Goal: Task Accomplishment & Management: Use online tool/utility

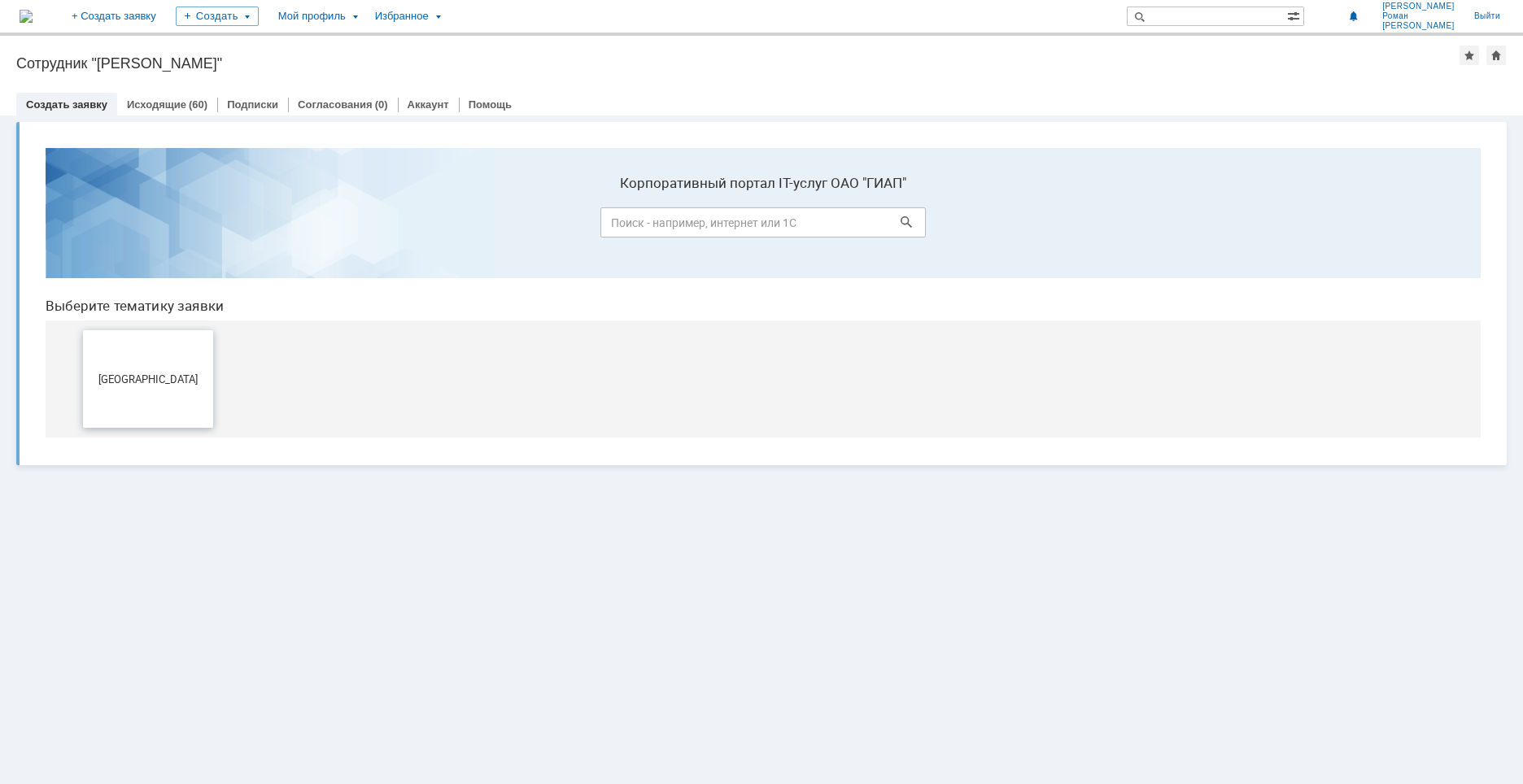
click at [190, 386] on button "[GEOGRAPHIC_DATA]" at bounding box center [147, 379] width 130 height 98
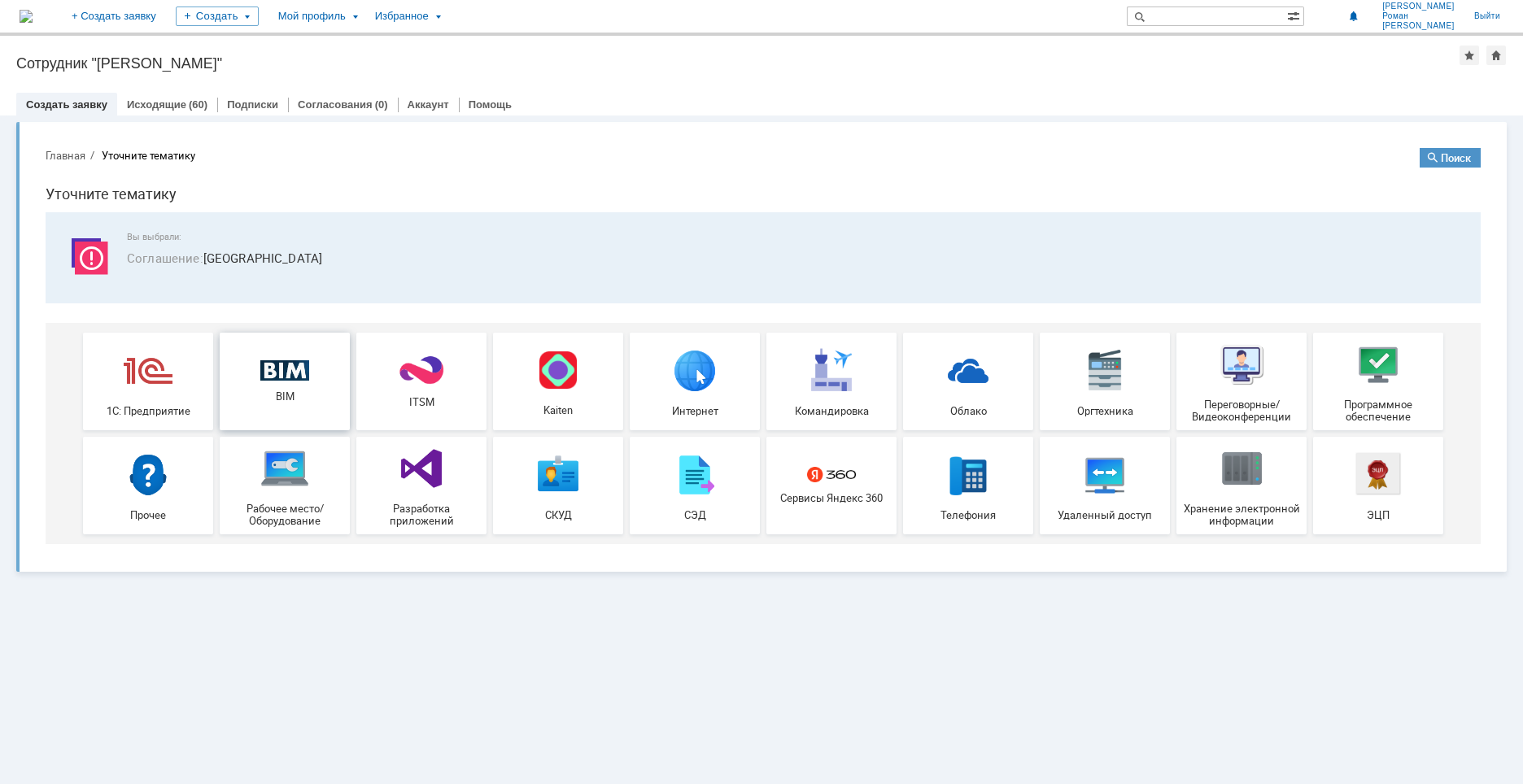
click at [283, 376] on img at bounding box center [285, 371] width 49 height 22
click at [366, 13] on div "Мой профиль" at bounding box center [317, 16] width 97 height 32
click at [383, 77] on div "Заявки" at bounding box center [333, 75] width 124 height 20
click at [366, 21] on div "Мой профиль" at bounding box center [317, 16] width 97 height 32
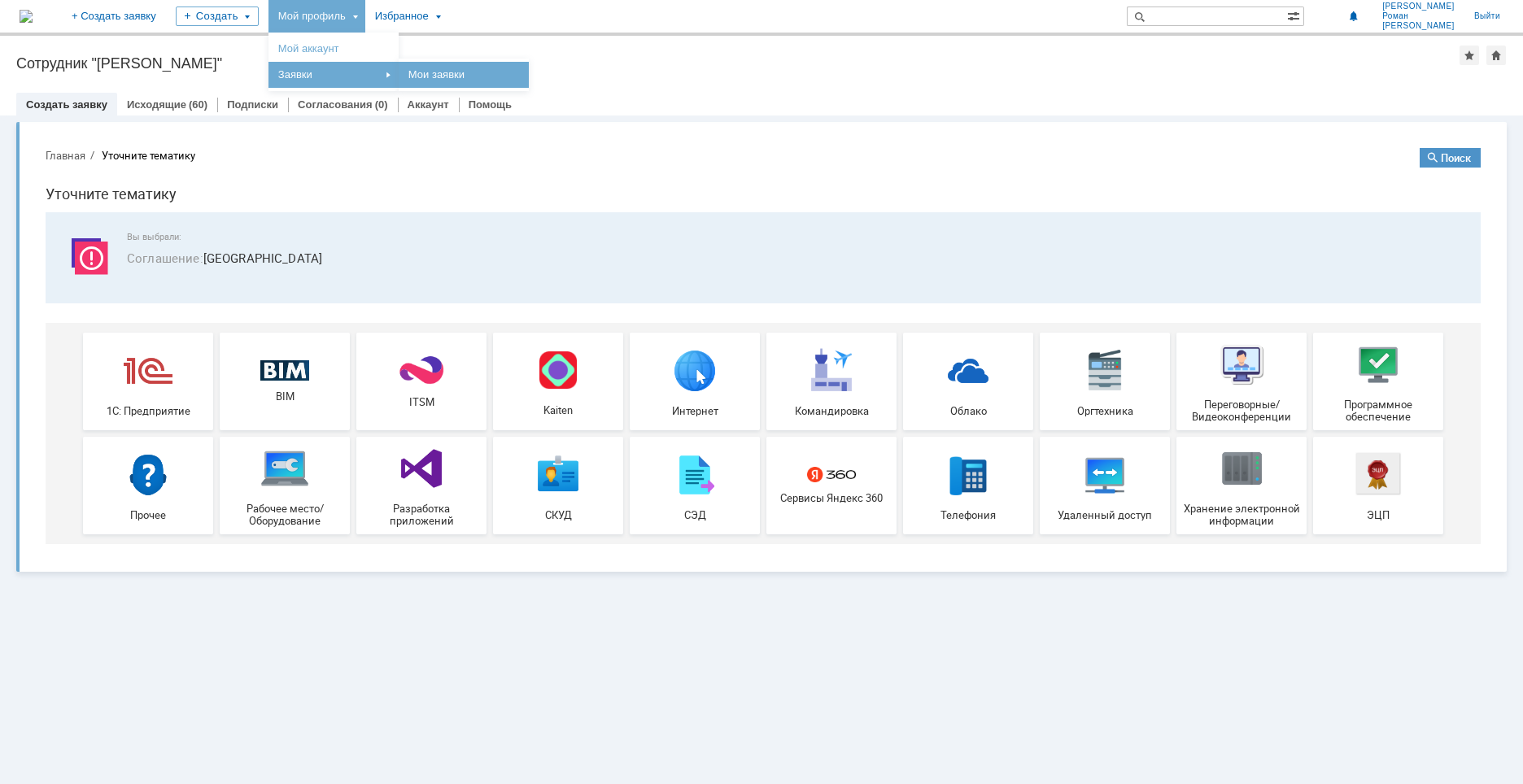
click at [523, 70] on link "Мои заявки" at bounding box center [464, 75] width 124 height 20
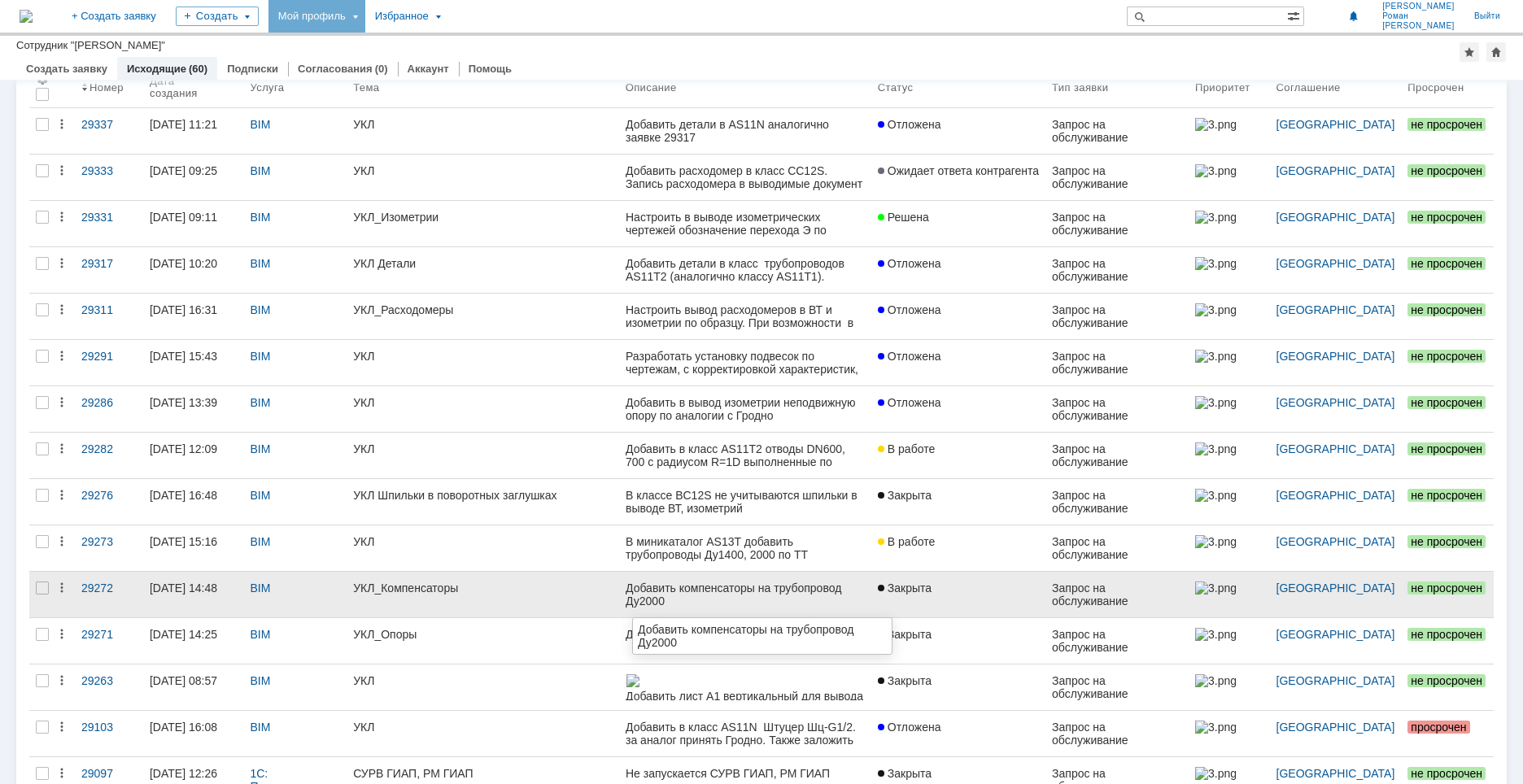
scroll to position [163, 0]
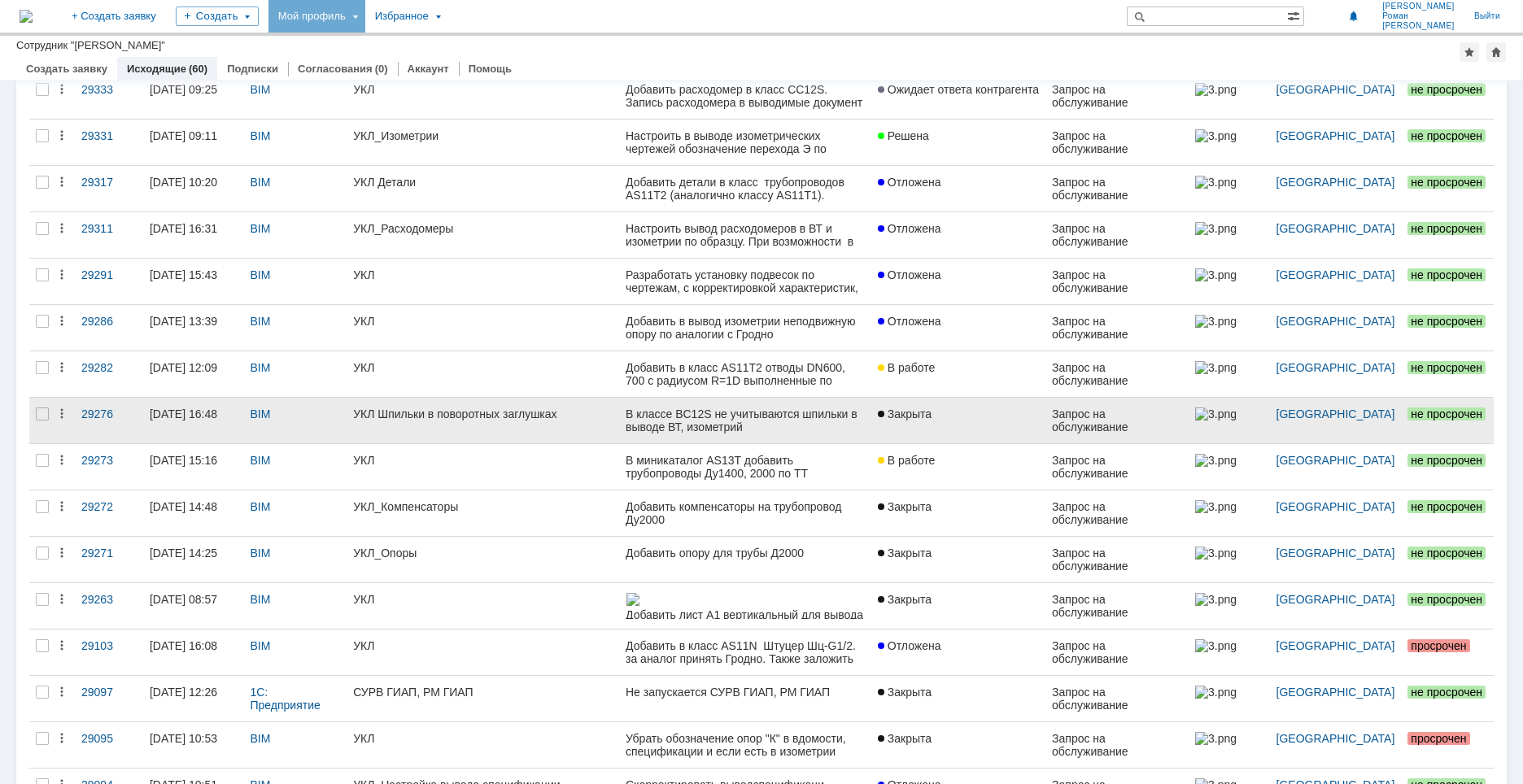
click at [670, 424] on div "В классе BC12S не учитываются шпильки в выводе ВТ, изометрий" at bounding box center [744, 420] width 239 height 26
click at [636, 429] on link at bounding box center [745, 420] width 252 height 46
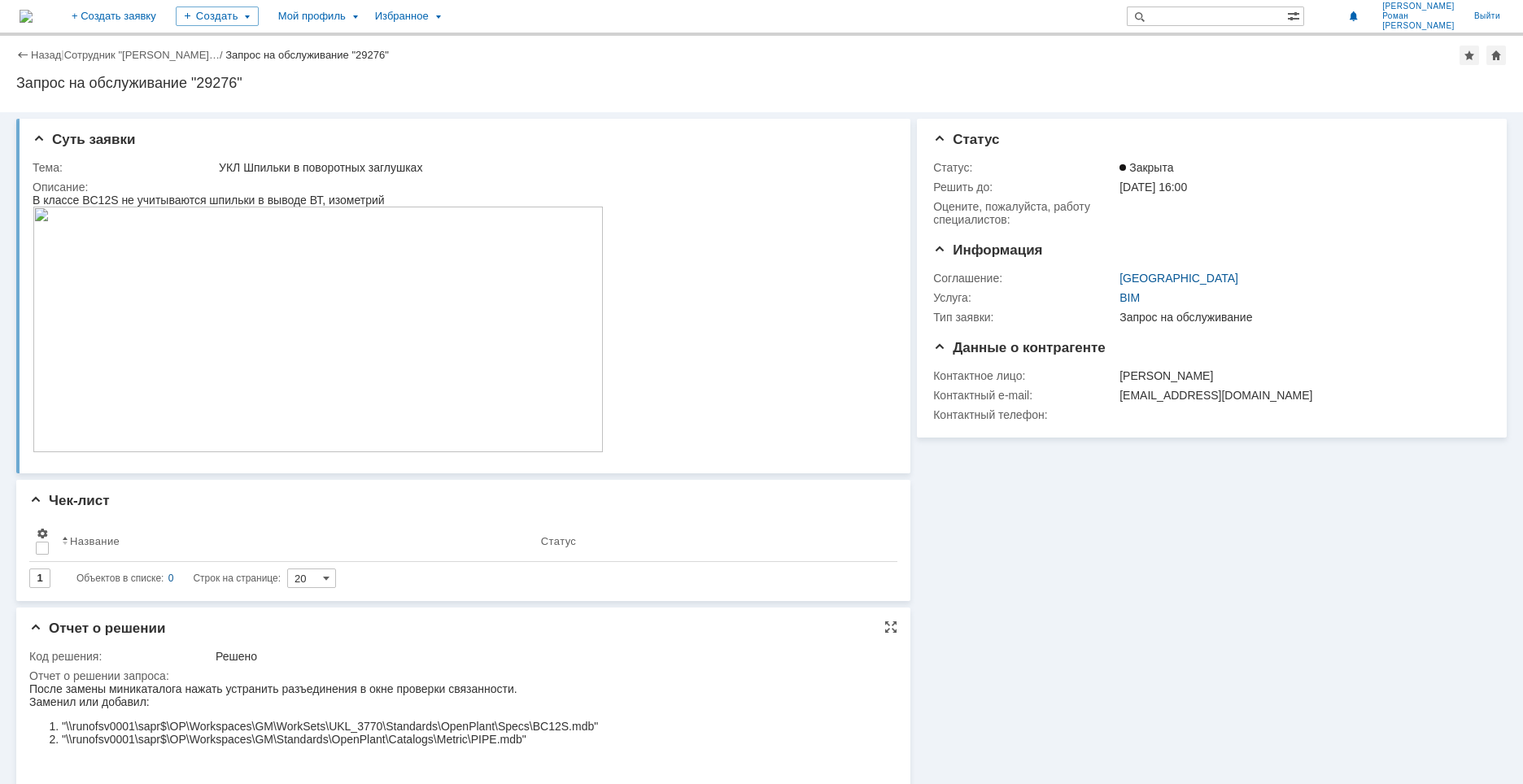
click at [712, 709] on html "После замены миникаталога нажать устранить разъединения в окне проверки связанн…" at bounding box center [459, 727] width 859 height 88
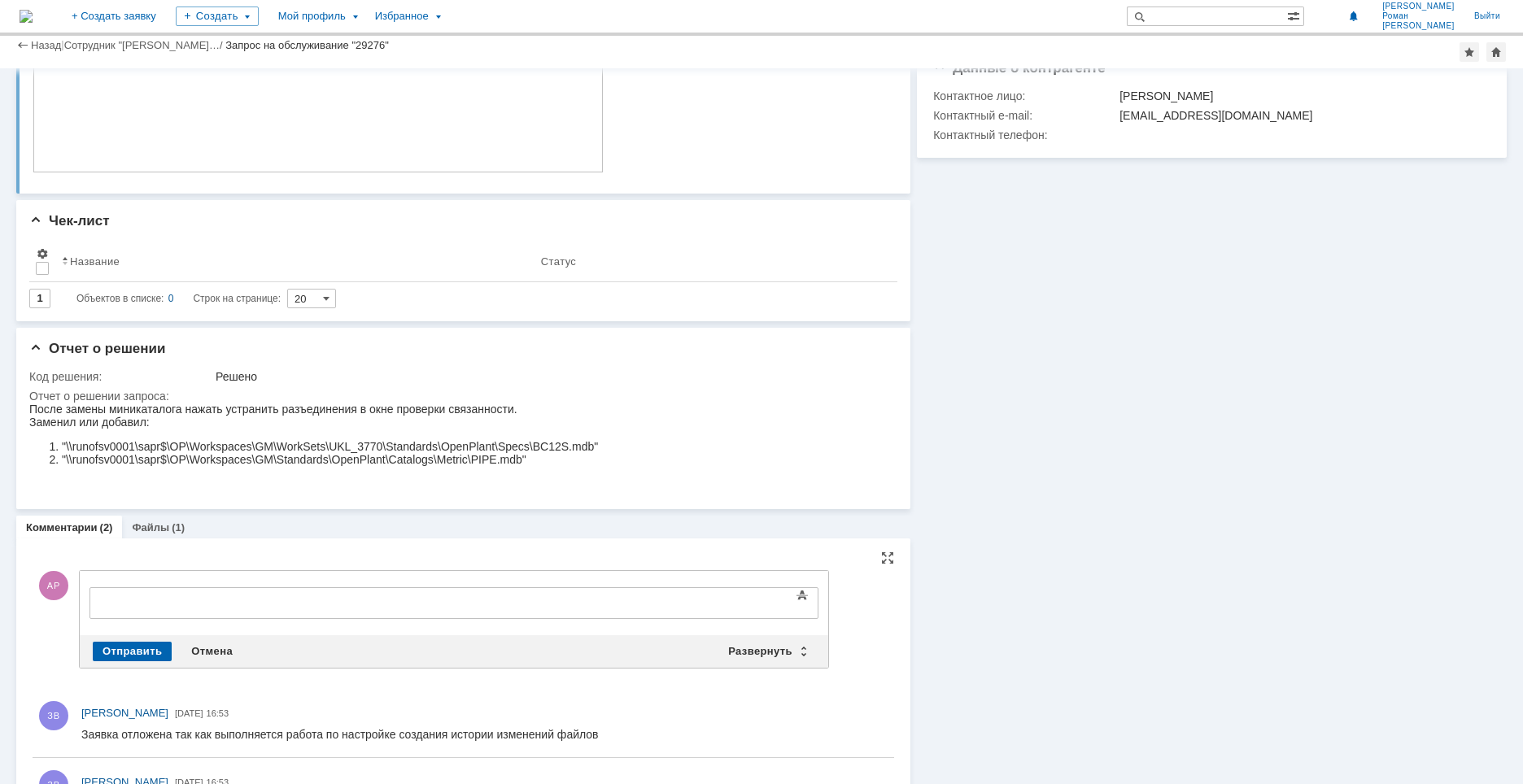
drag, startPoint x: 731, startPoint y: 713, endPoint x: 669, endPoint y: 683, distance: 68.9
click at [731, 713] on div "ЗВ [PERSON_NAME] [DATE] 16:53" at bounding box center [484, 712] width 806 height 17
click at [189, 598] on div at bounding box center [222, 601] width 231 height 13
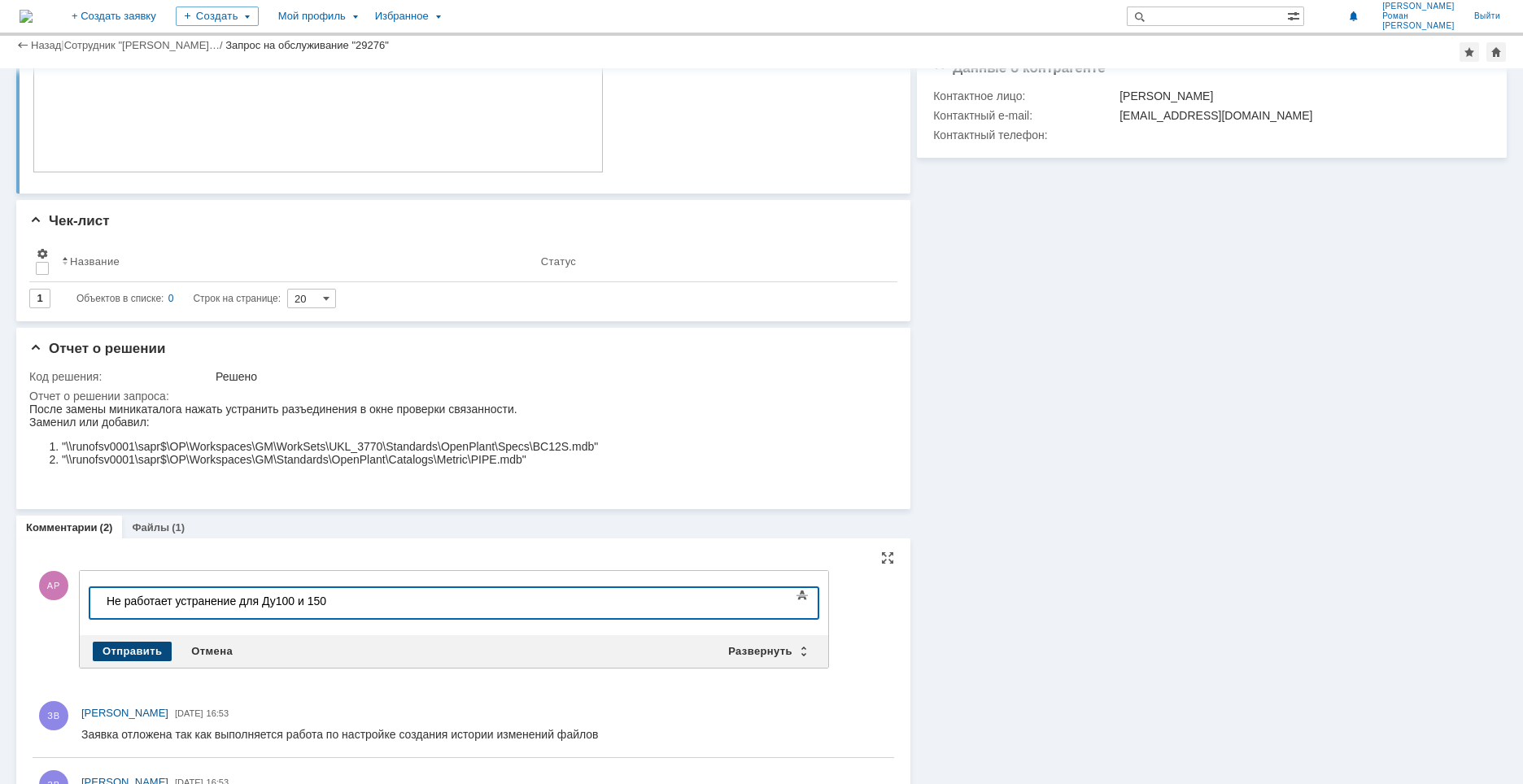
click at [150, 645] on div "Отправить" at bounding box center [132, 651] width 79 height 20
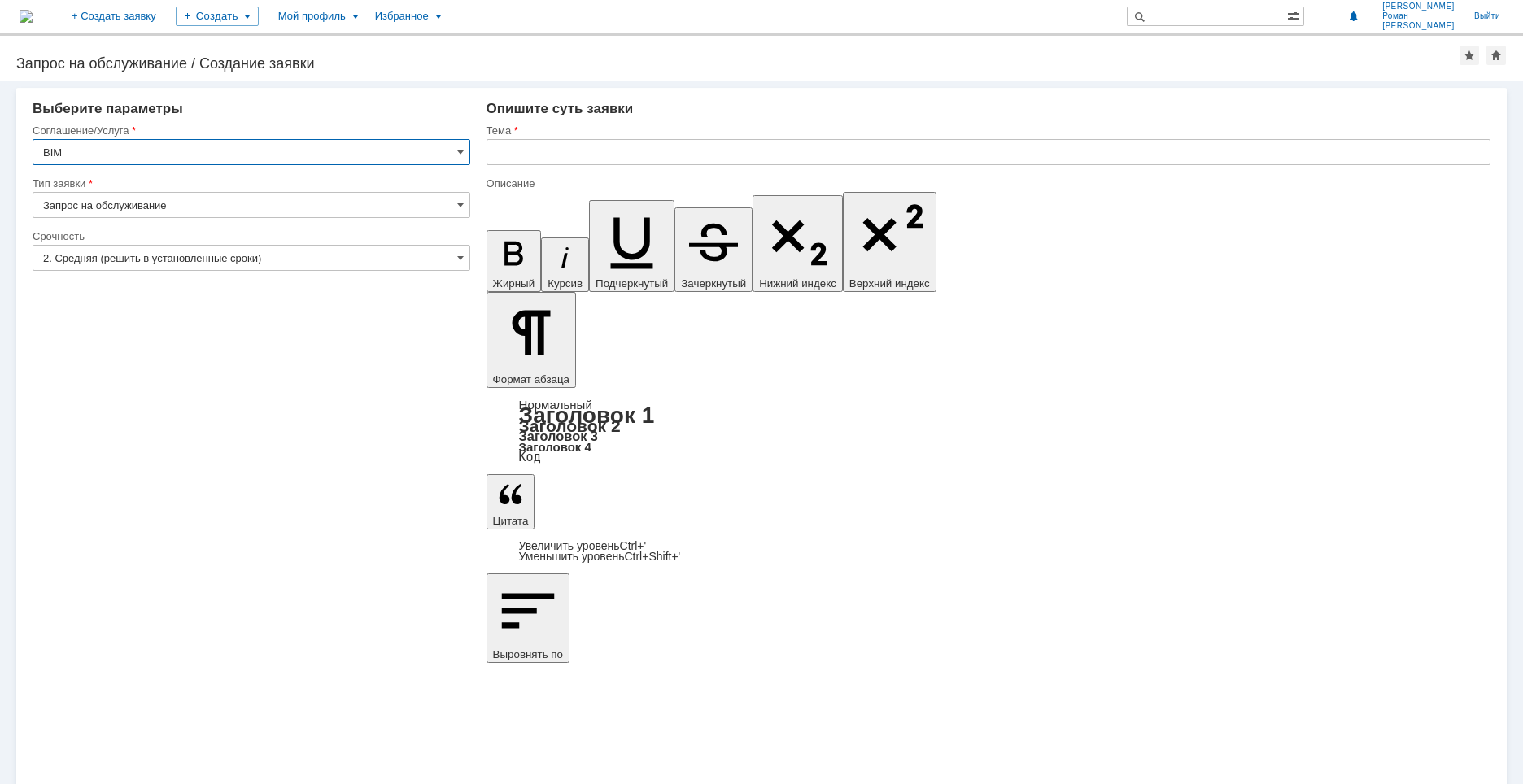
click at [512, 150] on input "text" at bounding box center [987, 152] width 1004 height 26
click at [366, 15] on div "Мой профиль" at bounding box center [317, 16] width 97 height 32
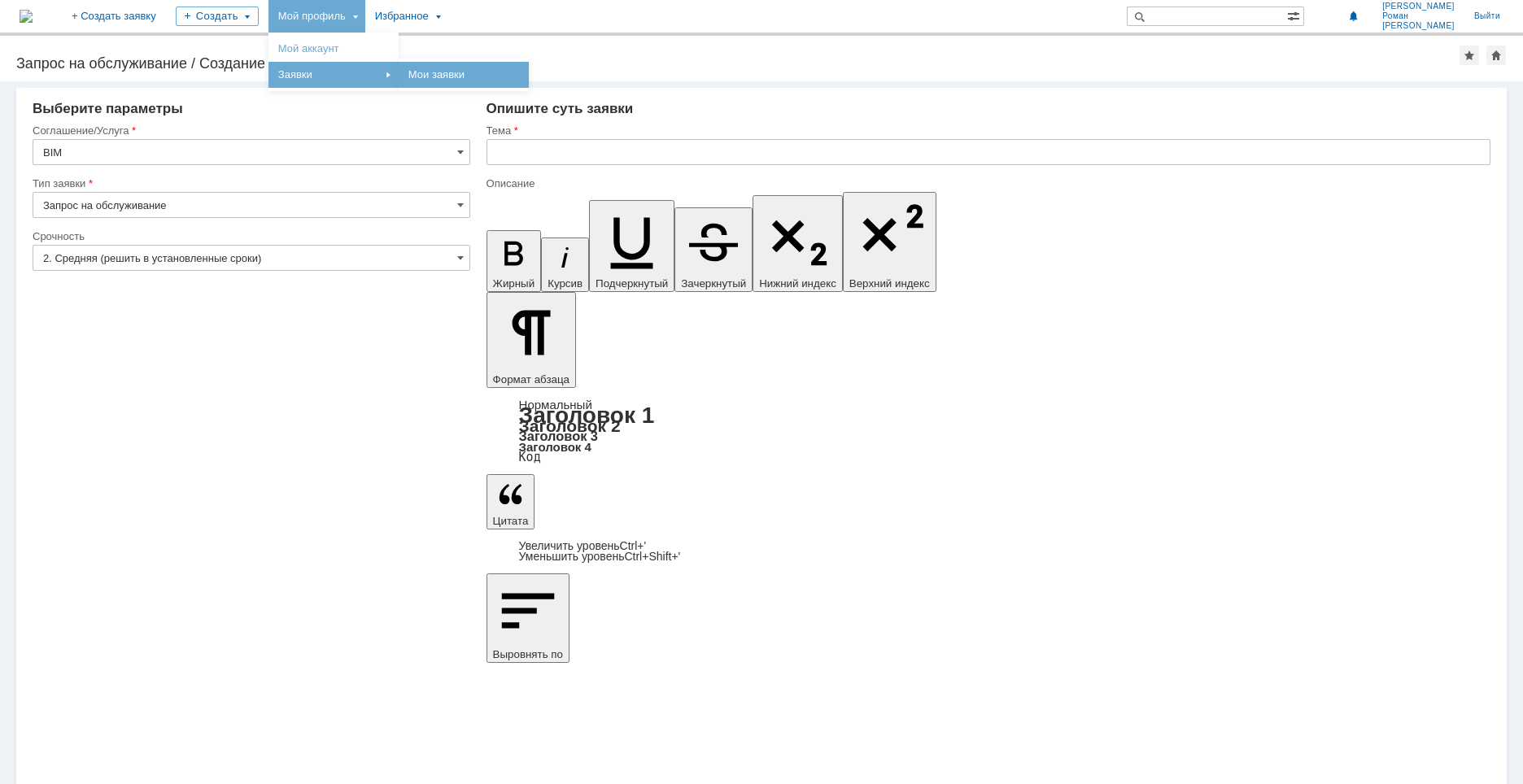
click at [506, 73] on link "Мои заявки" at bounding box center [464, 75] width 124 height 20
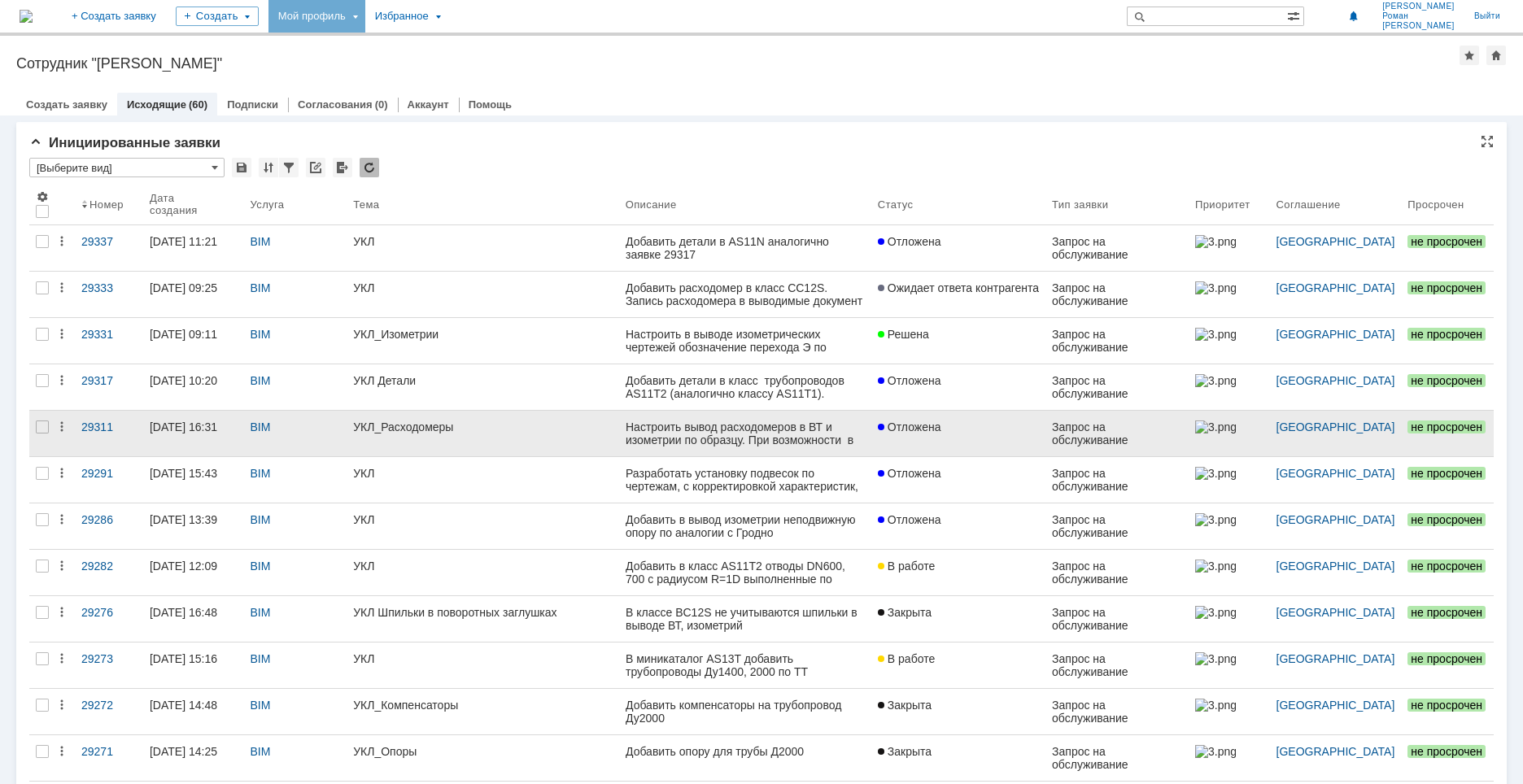
click at [439, 438] on link "УКЛ_Расходомеры" at bounding box center [483, 433] width 271 height 46
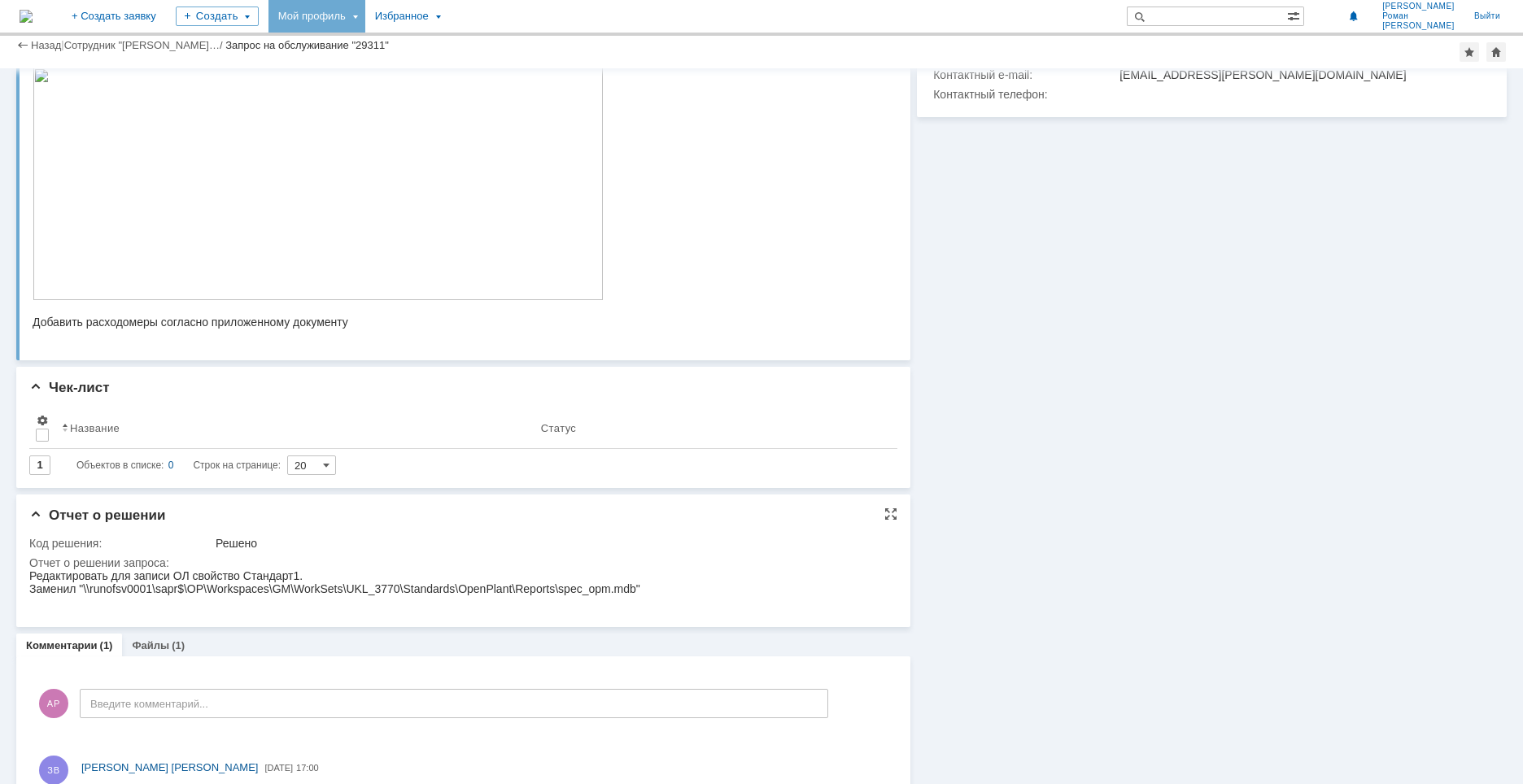
scroll to position [293, 0]
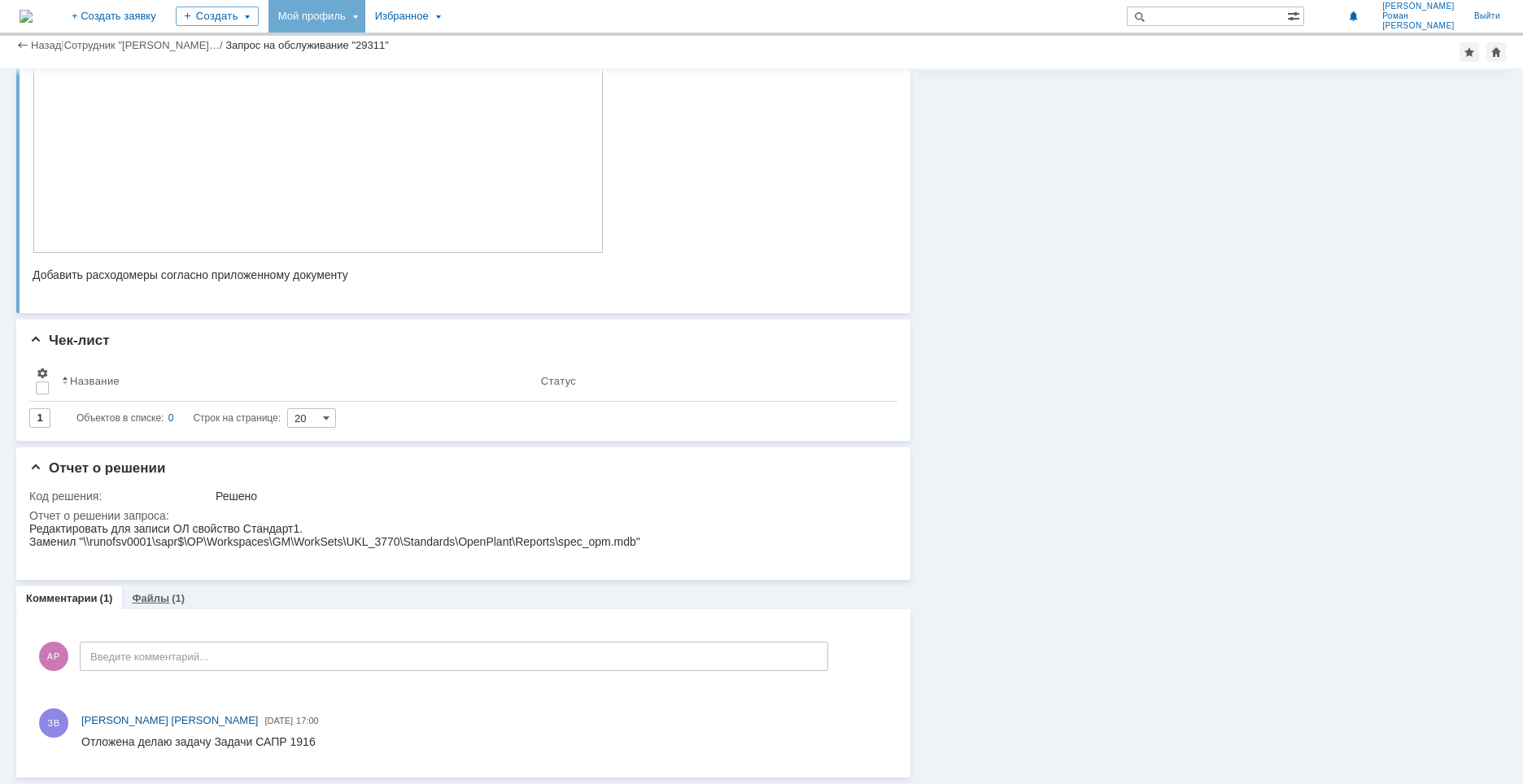
click at [145, 599] on link "Файлы" at bounding box center [151, 598] width 38 height 13
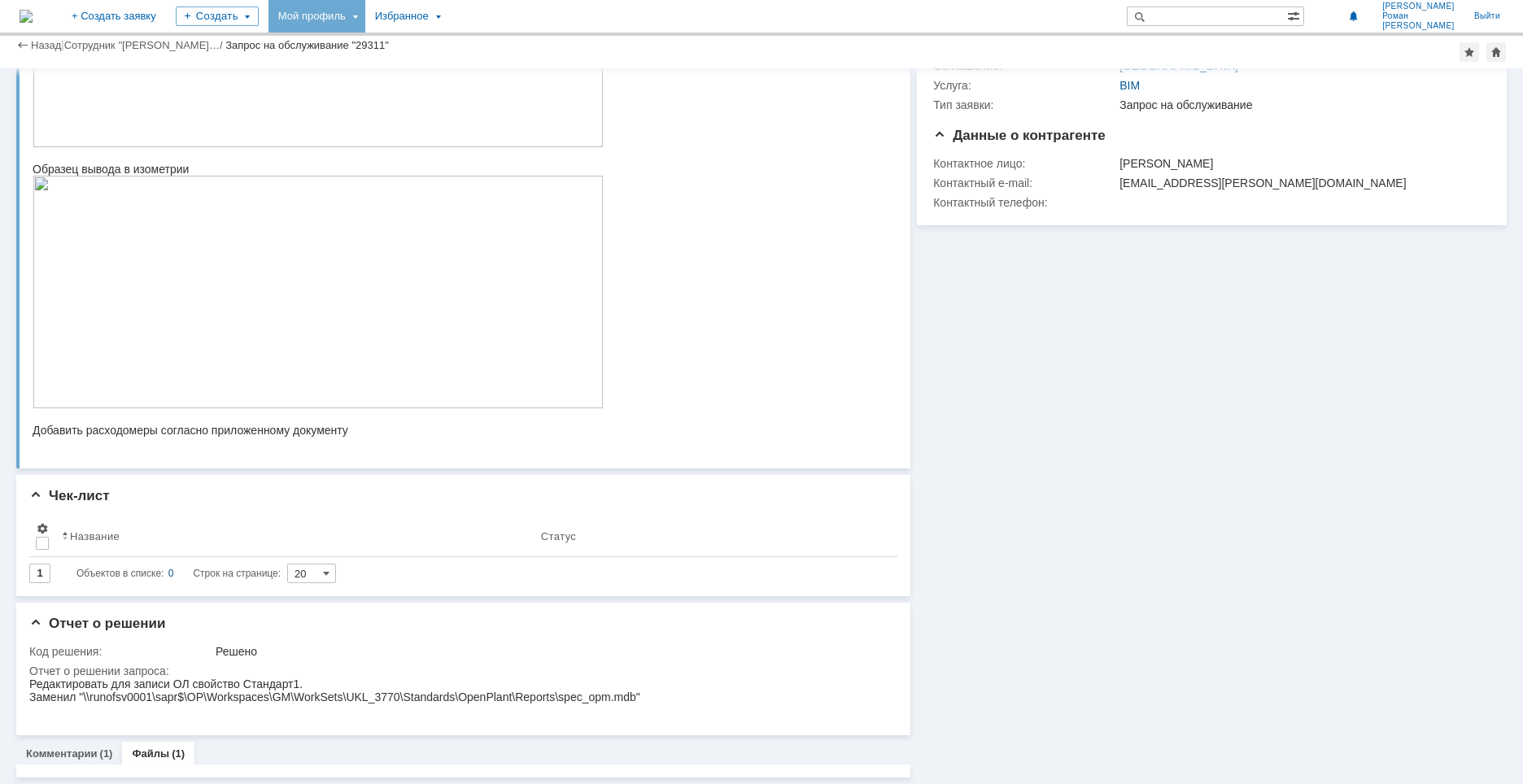
scroll to position [262, 0]
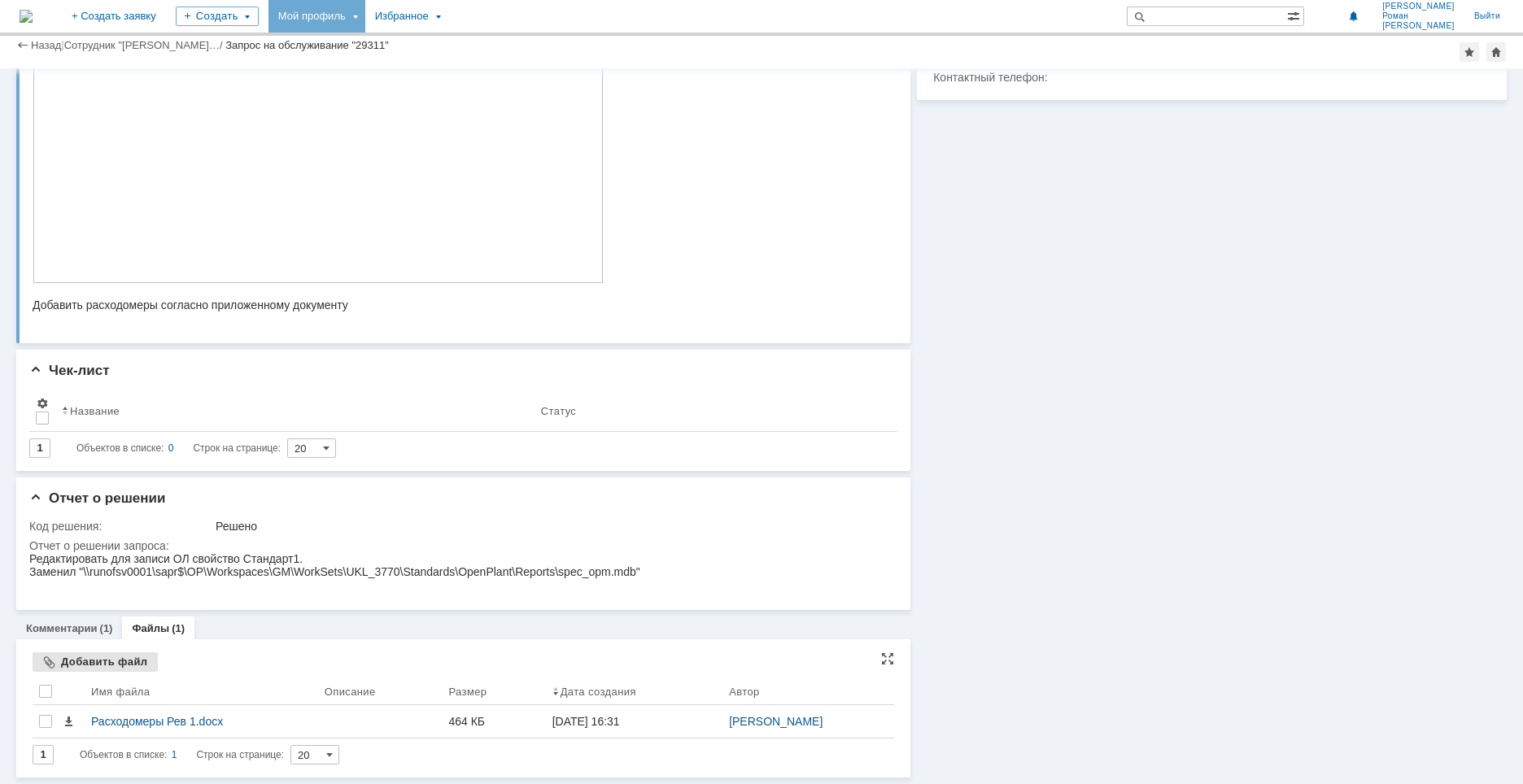
click at [111, 664] on div "Добавить файл" at bounding box center [94, 662] width 125 height 20
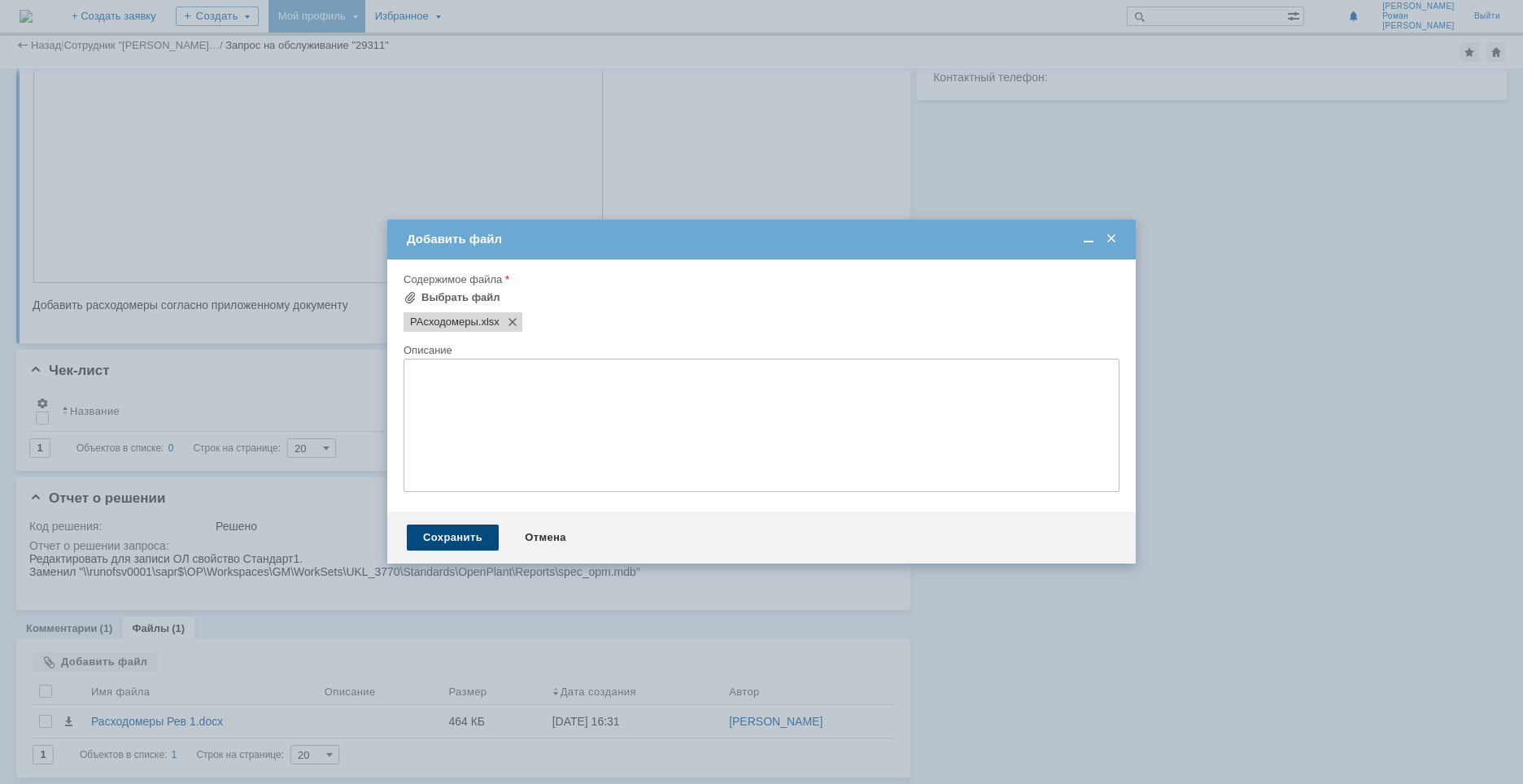
click at [464, 538] on div "Сохранить" at bounding box center [453, 537] width 92 height 26
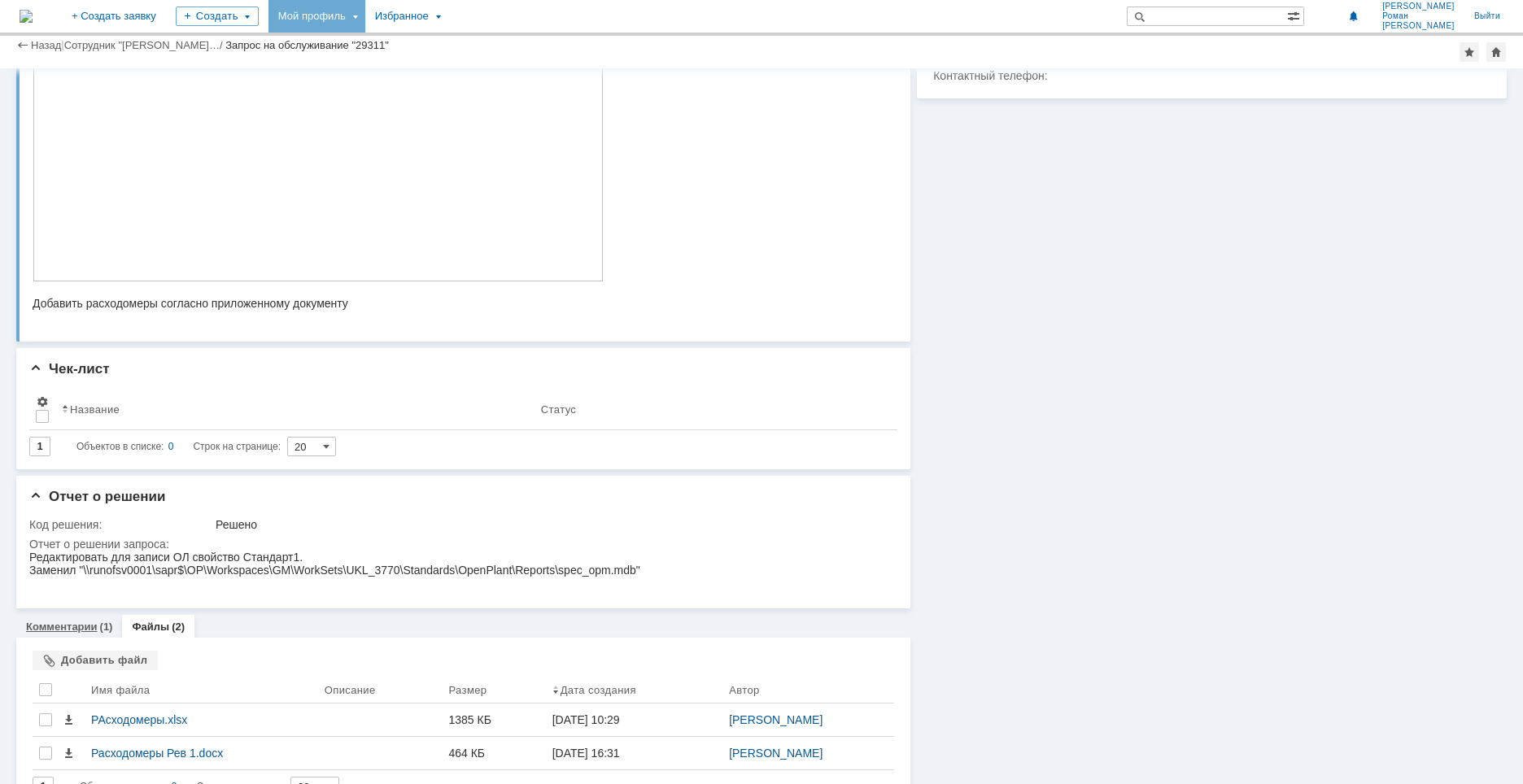
click at [62, 623] on link "Комментарии" at bounding box center [62, 627] width 72 height 13
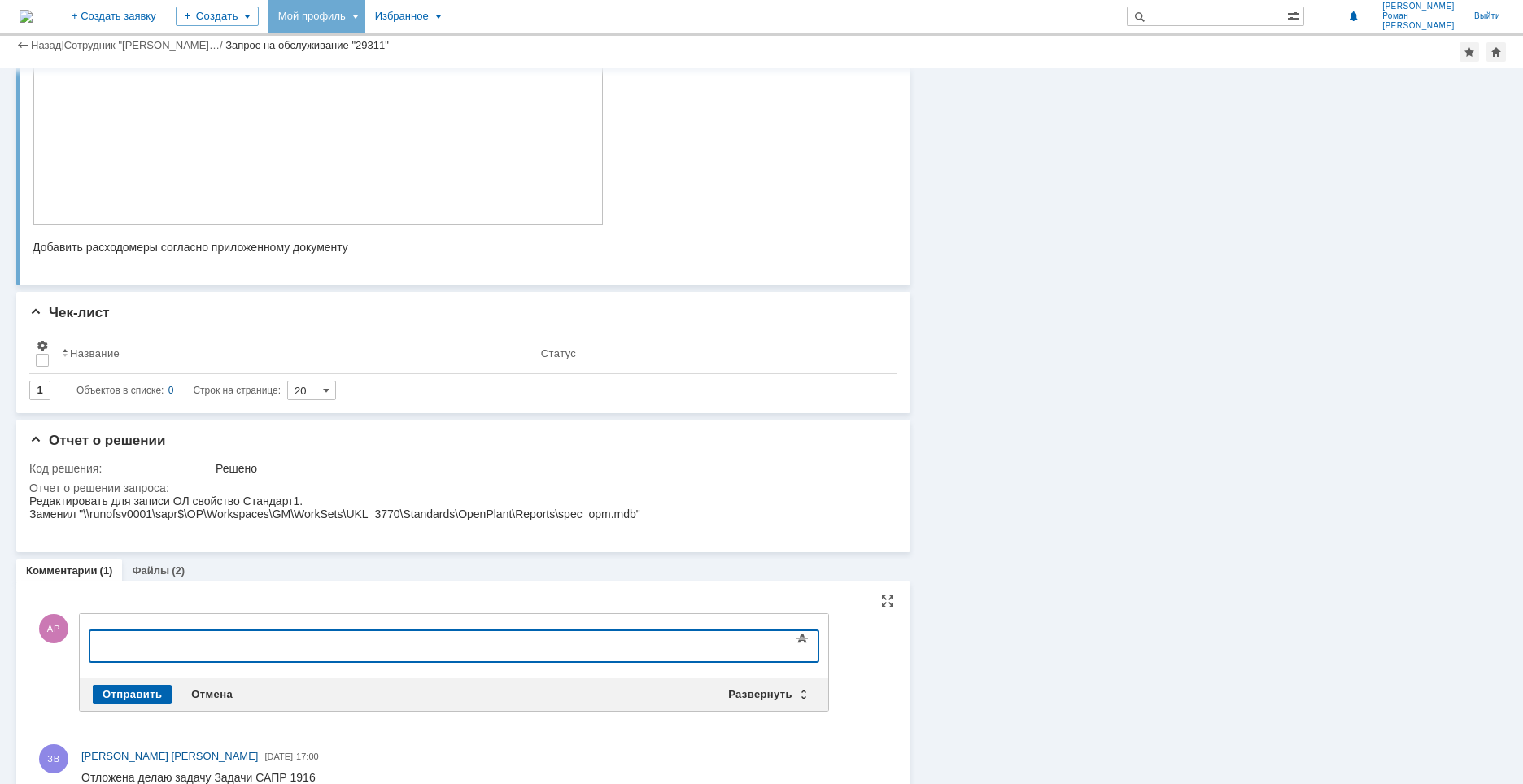
scroll to position [354, 0]
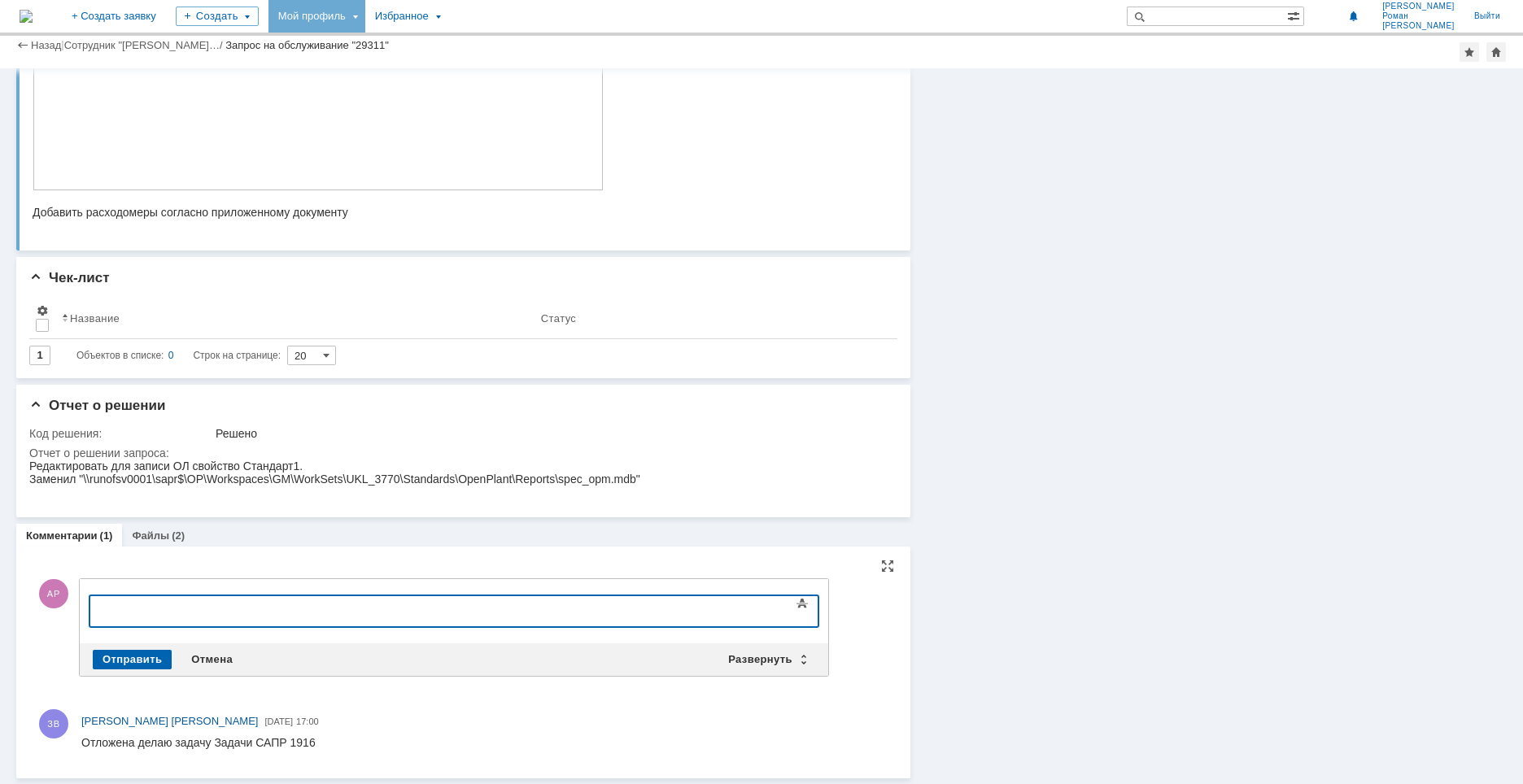
click at [188, 614] on div at bounding box center [222, 609] width 231 height 13
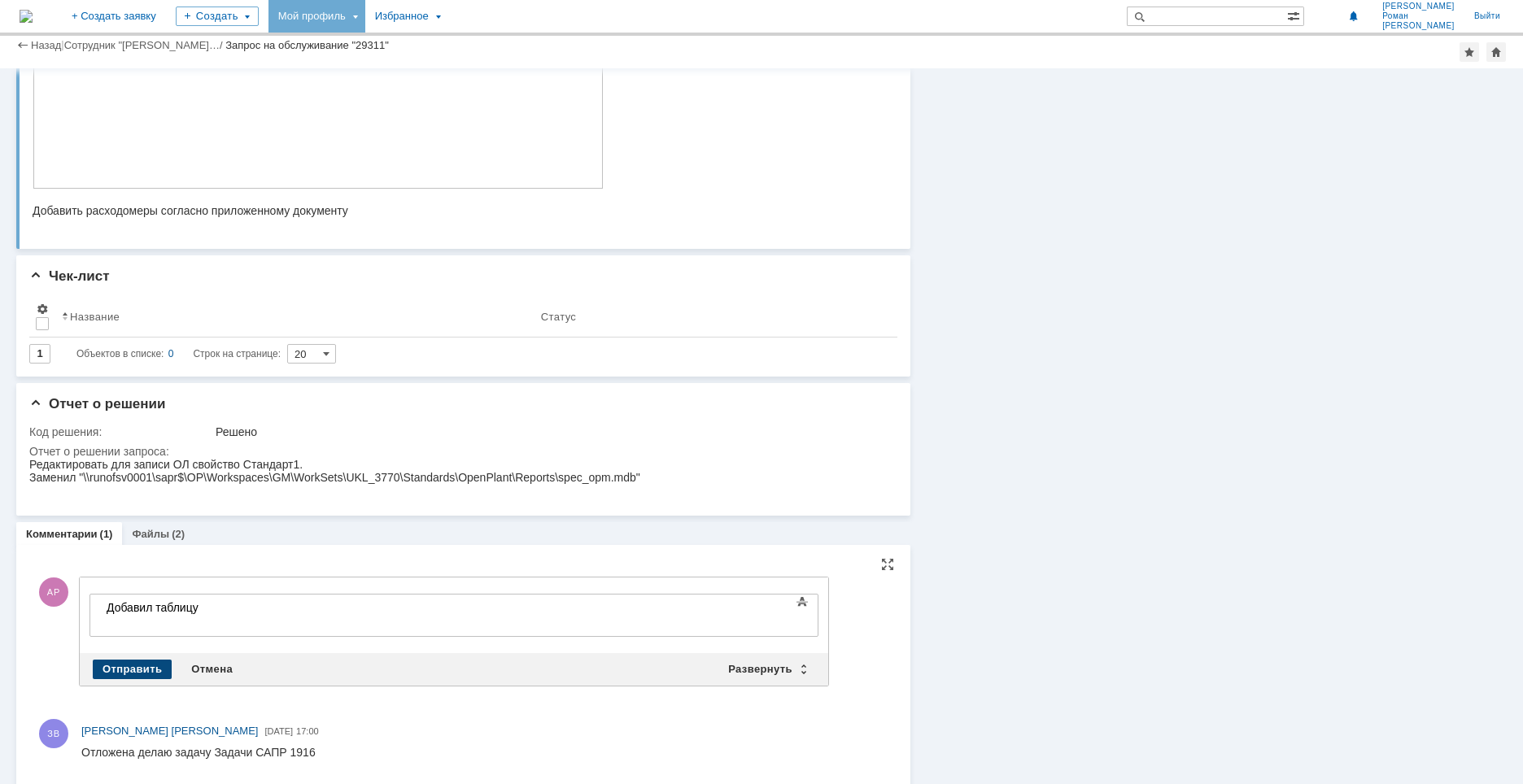
click at [138, 658] on div "Отправить Отмена Развернуть Свернуть" at bounding box center [454, 669] width 748 height 32
click at [138, 663] on div "Отправить" at bounding box center [132, 669] width 79 height 20
